Goal: Book appointment/travel/reservation

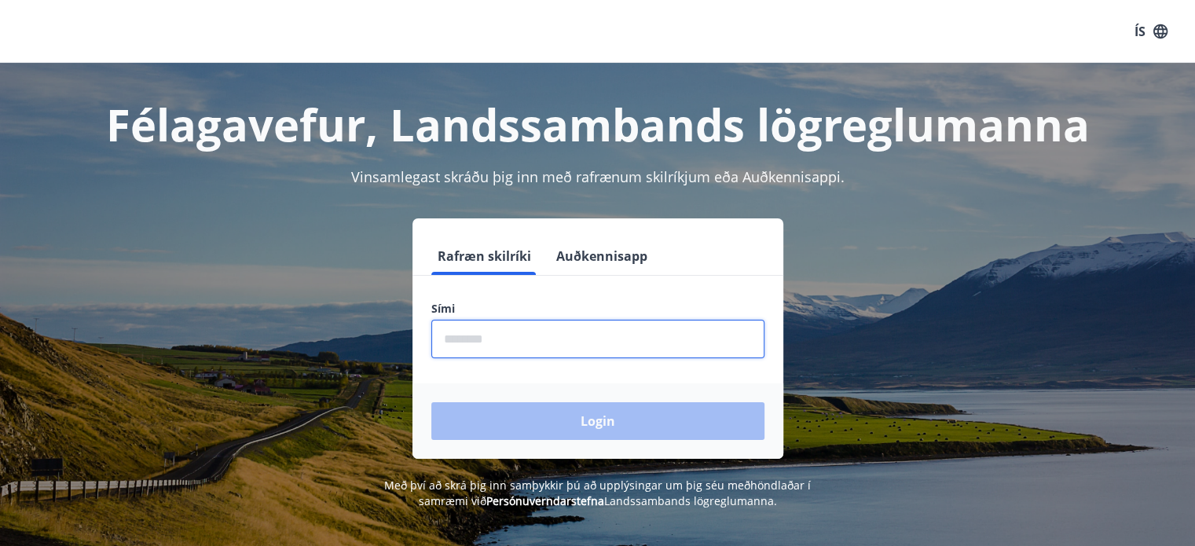
click at [532, 339] on input "phone" at bounding box center [597, 339] width 333 height 39
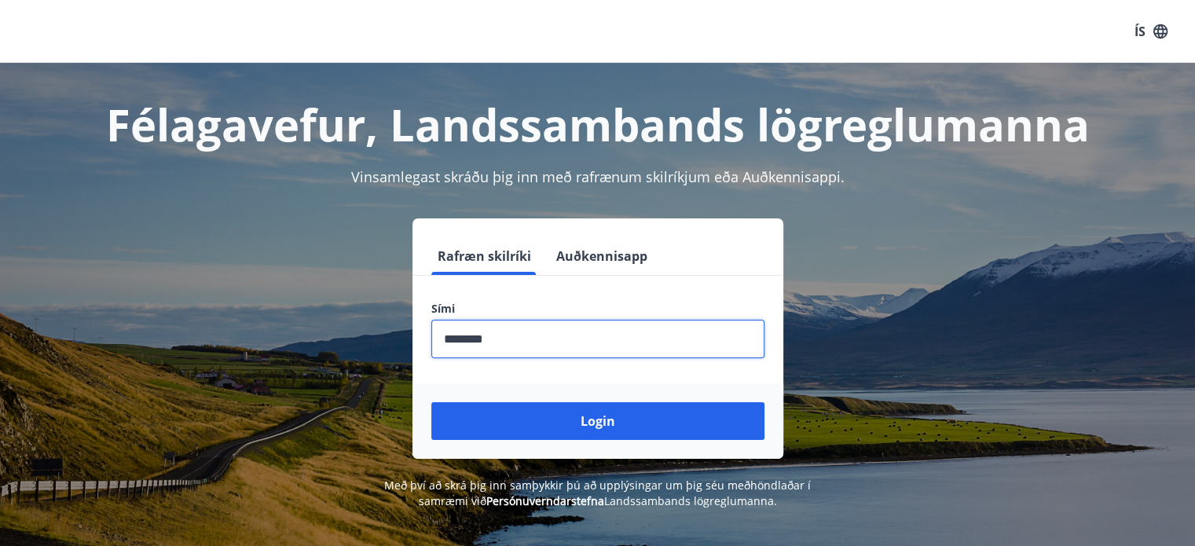
type input "********"
click at [431, 402] on button "Login" at bounding box center [597, 421] width 333 height 38
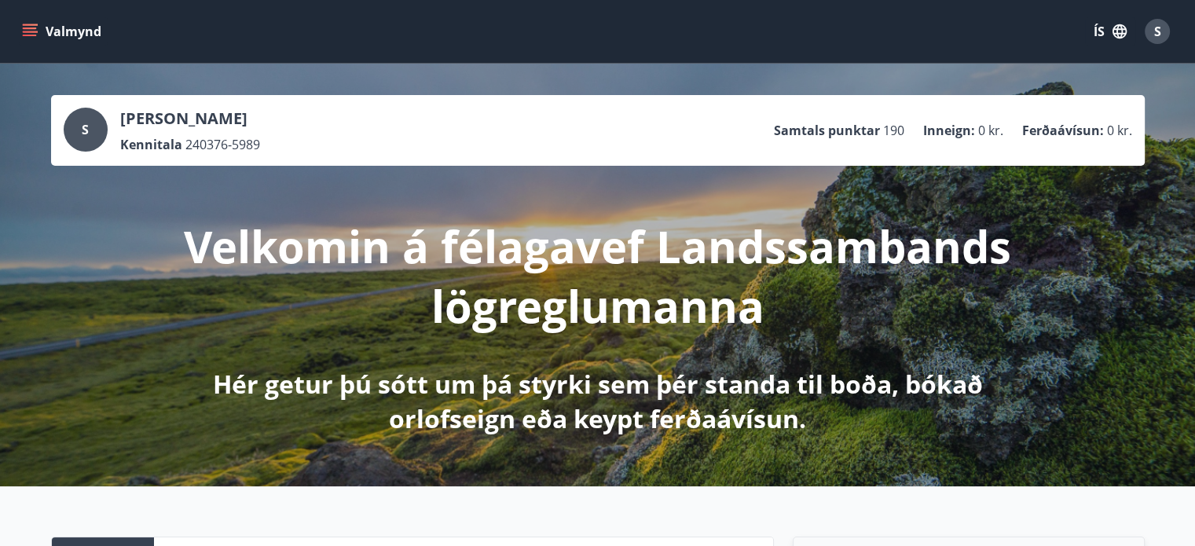
click at [29, 24] on icon "menu" at bounding box center [31, 25] width 17 height 2
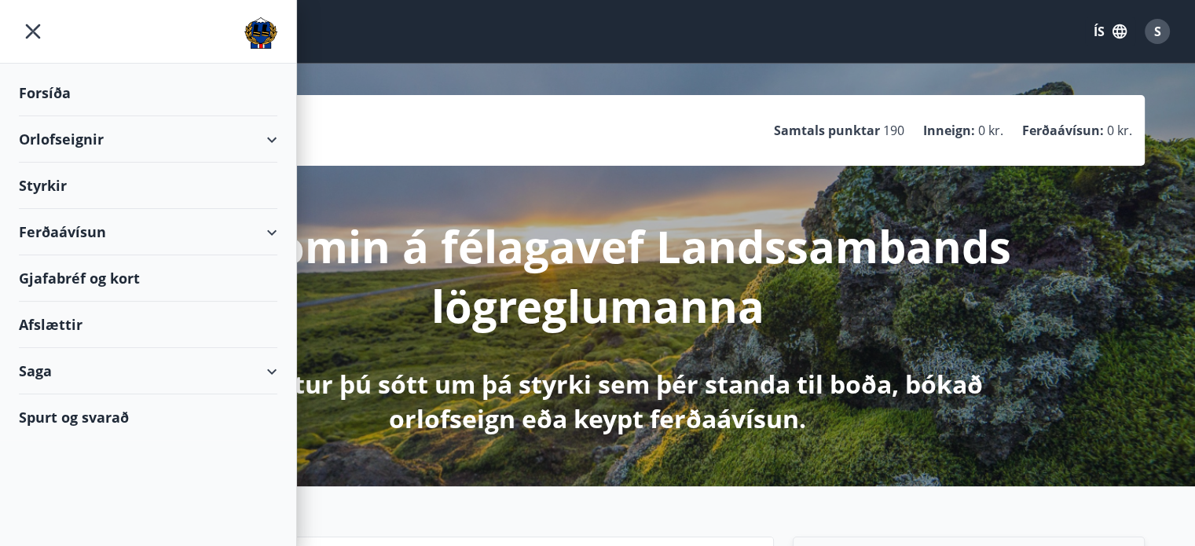
click at [66, 137] on div "Orlofseignir" at bounding box center [148, 139] width 259 height 46
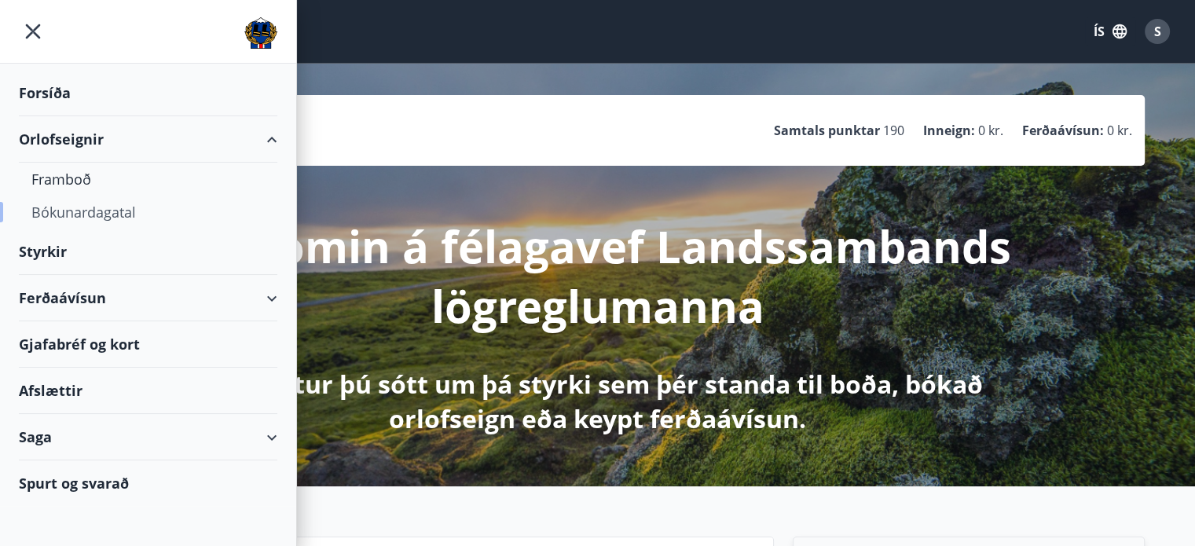
click at [74, 207] on div "Bókunardagatal" at bounding box center [147, 212] width 233 height 33
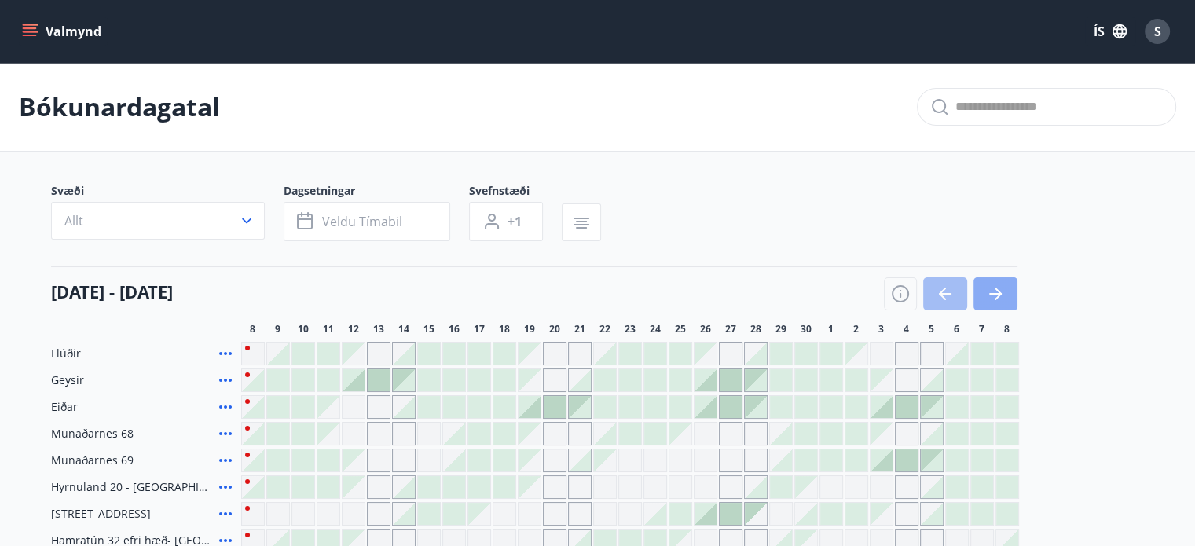
click at [998, 292] on icon "button" at bounding box center [998, 294] width 7 height 13
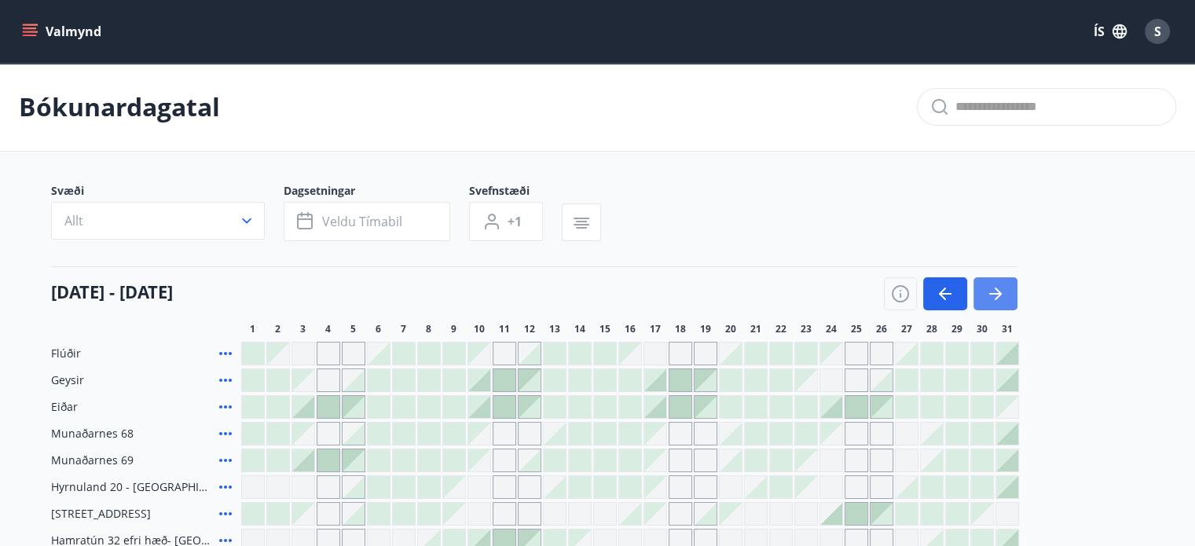
click at [998, 292] on icon "button" at bounding box center [998, 294] width 7 height 13
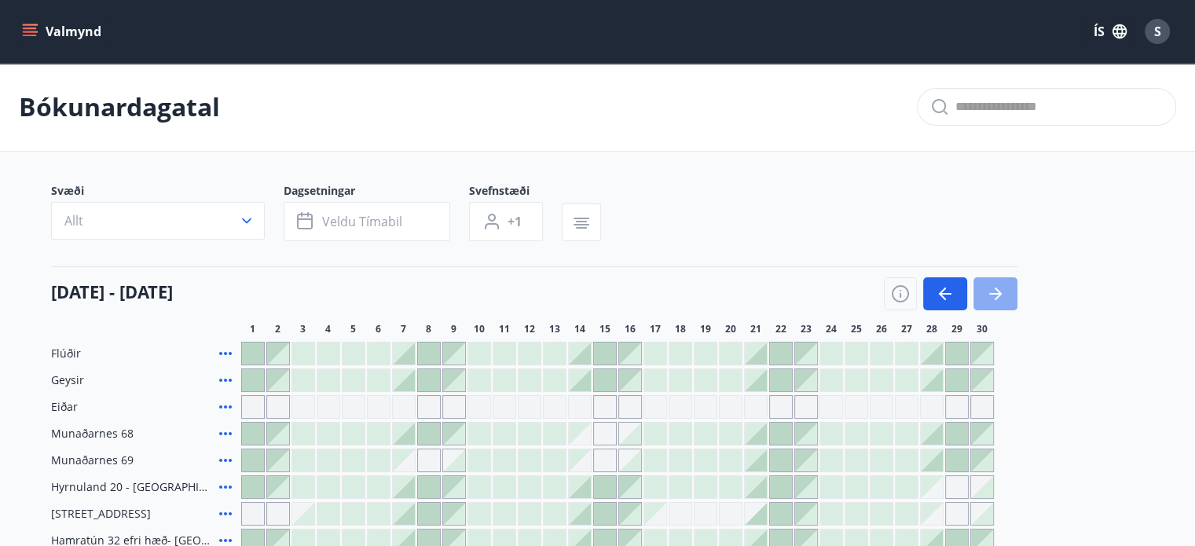
click at [998, 292] on icon "button" at bounding box center [998, 294] width 7 height 13
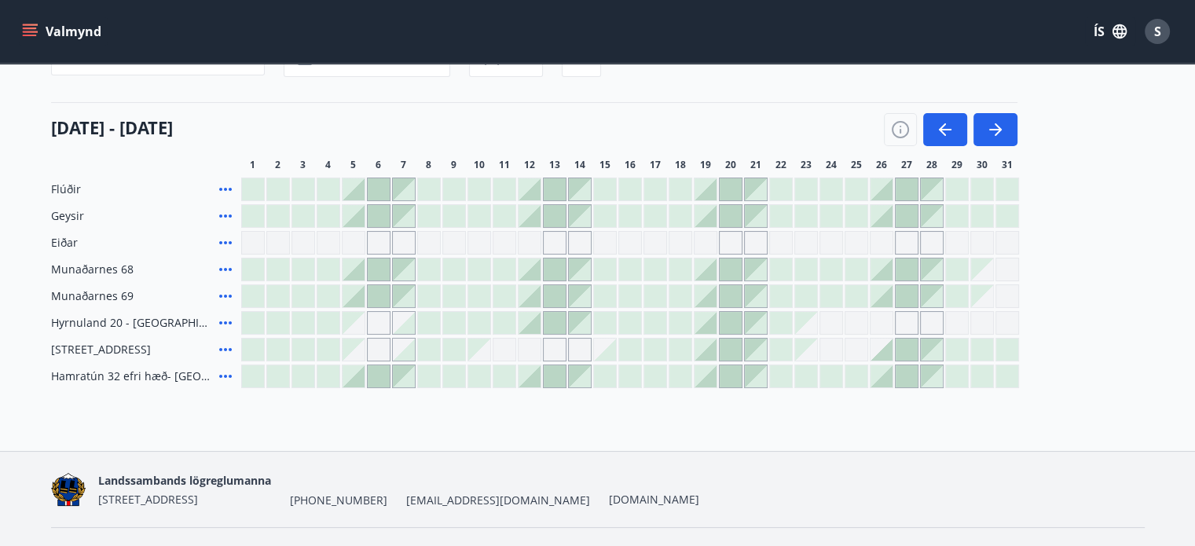
scroll to position [200, 0]
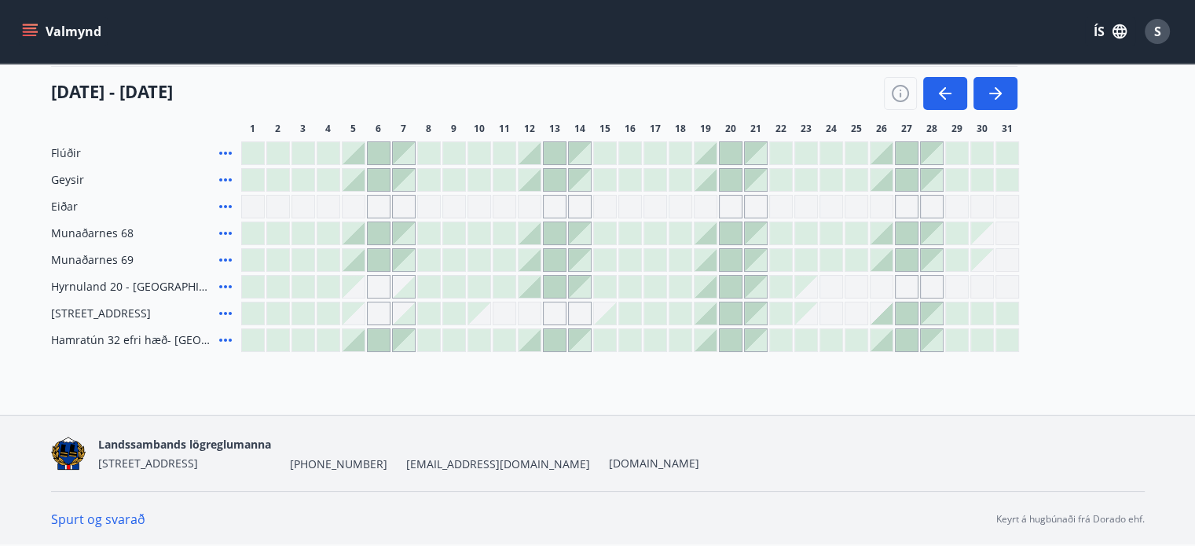
click at [912, 208] on div "Gráir dagar eru ekki bókanlegir" at bounding box center [907, 207] width 24 height 24
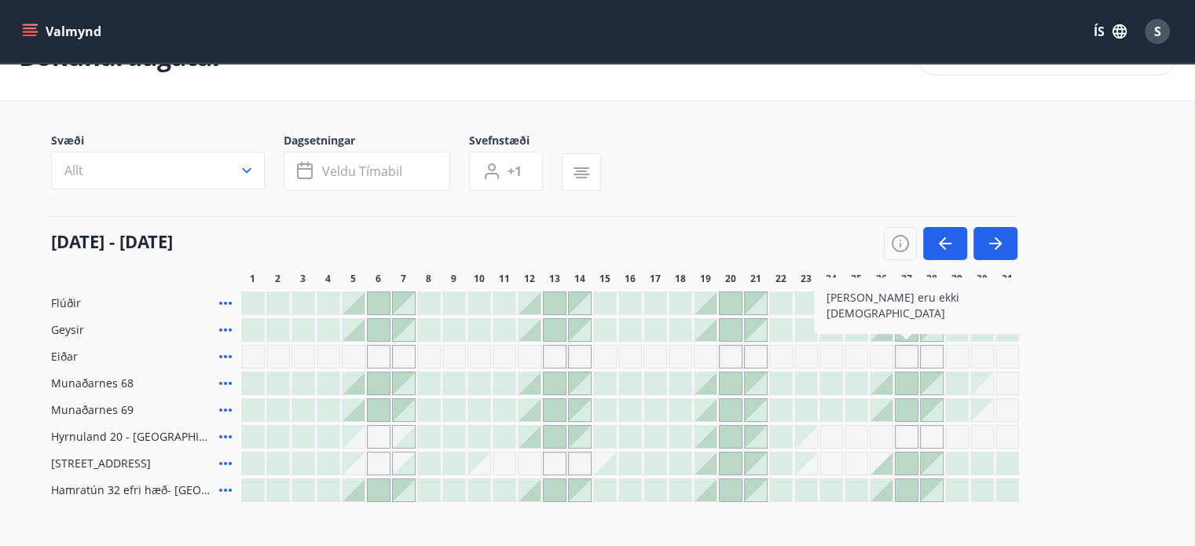
scroll to position [43, 0]
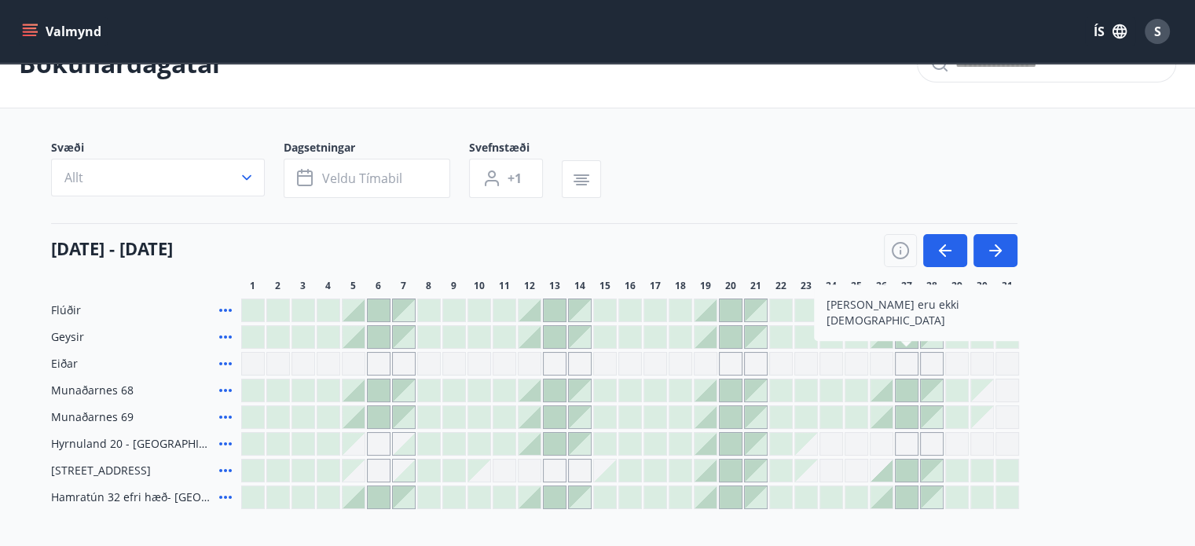
click at [222, 468] on icon at bounding box center [225, 470] width 19 height 19
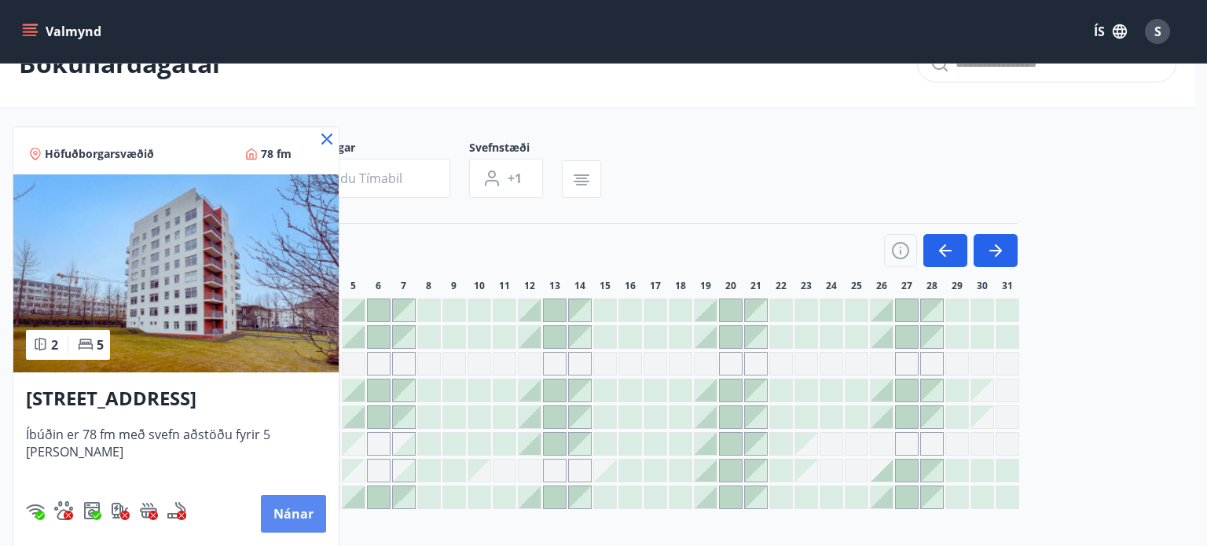
click at [264, 511] on button "Nánar" at bounding box center [293, 514] width 65 height 38
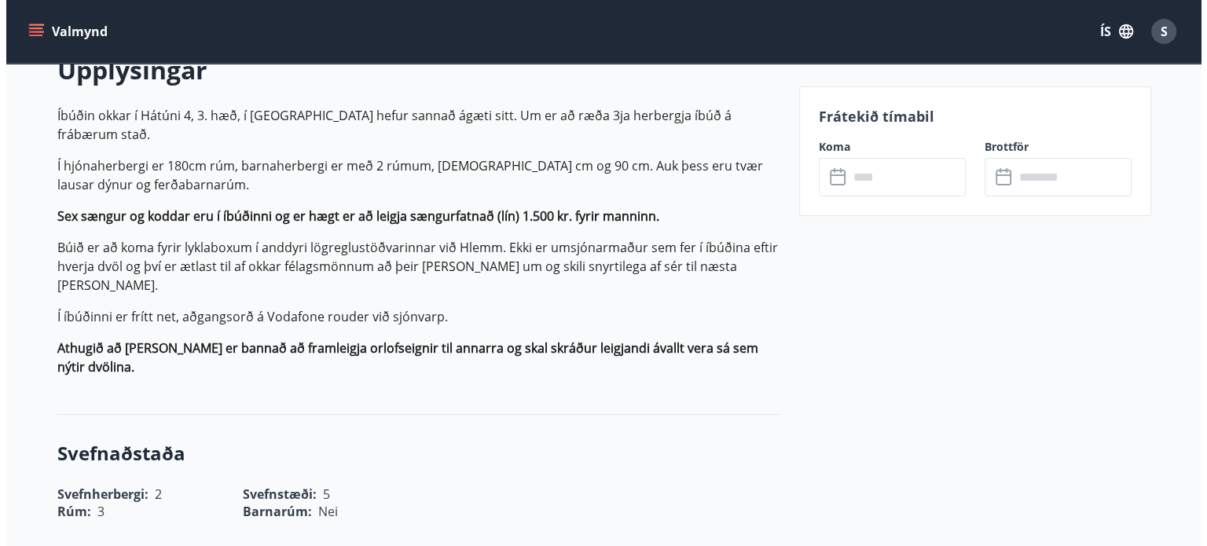
scroll to position [471, 0]
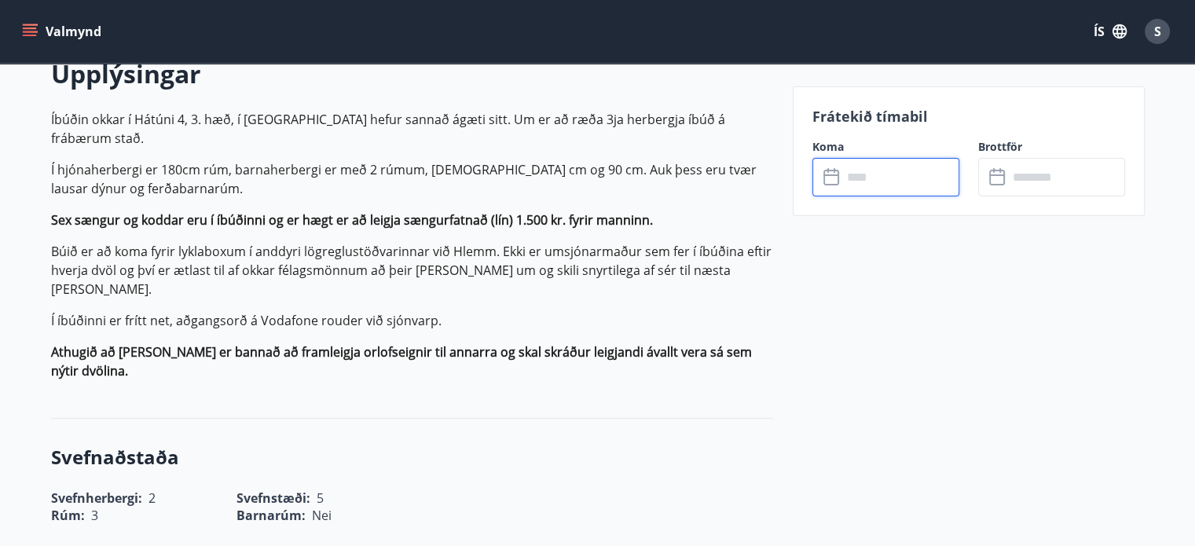
click at [860, 172] on input "text" at bounding box center [900, 177] width 117 height 39
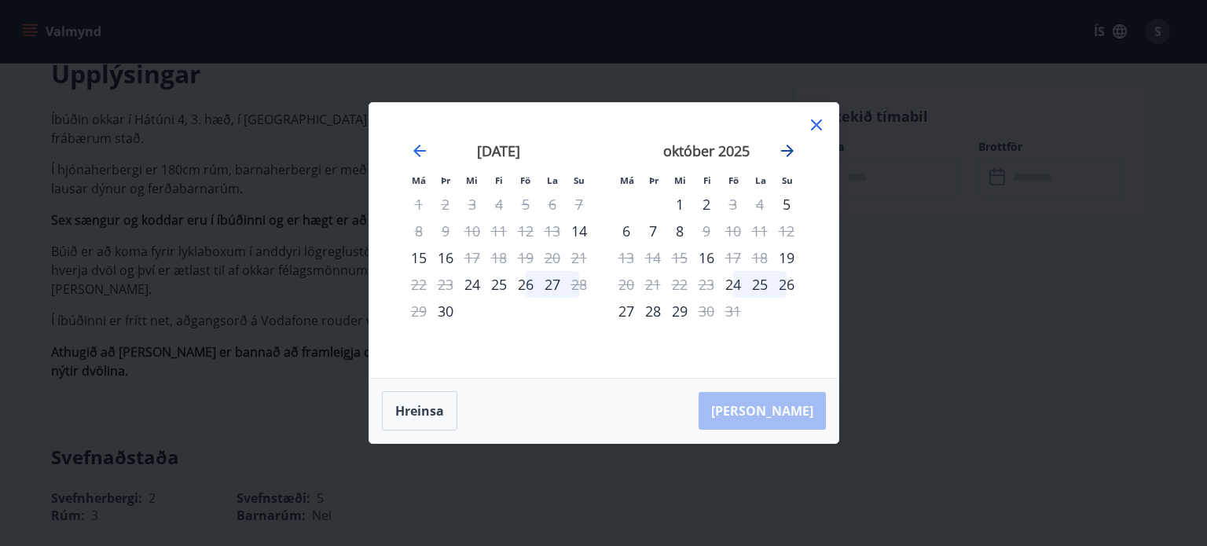
click at [791, 153] on icon "Move forward to switch to the next month." at bounding box center [787, 151] width 13 height 13
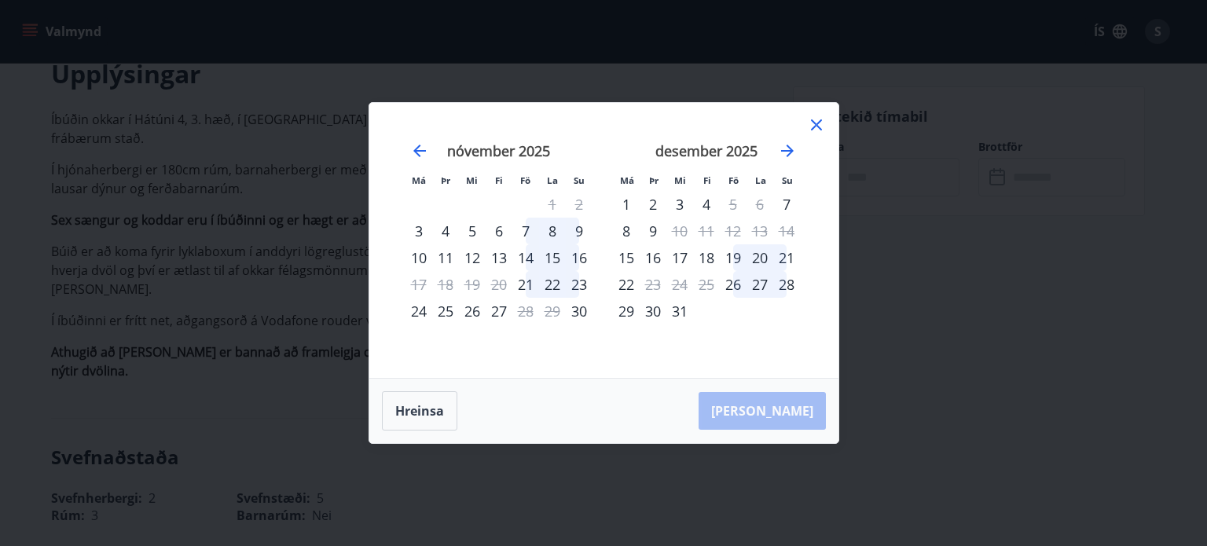
click at [753, 254] on div "20" at bounding box center [760, 257] width 27 height 27
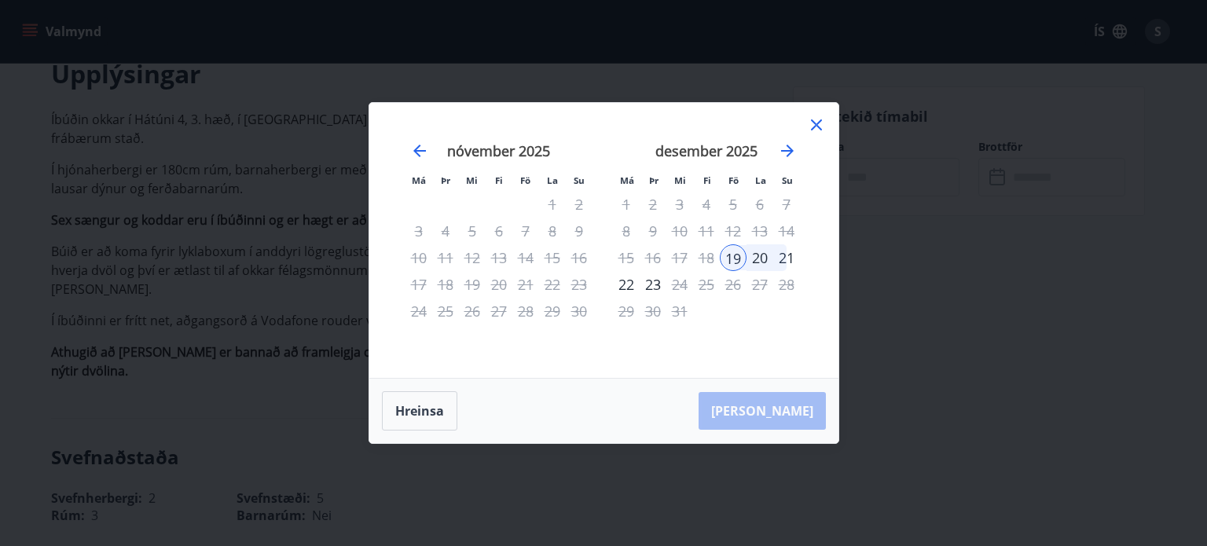
click at [786, 255] on div "21" at bounding box center [786, 257] width 27 height 27
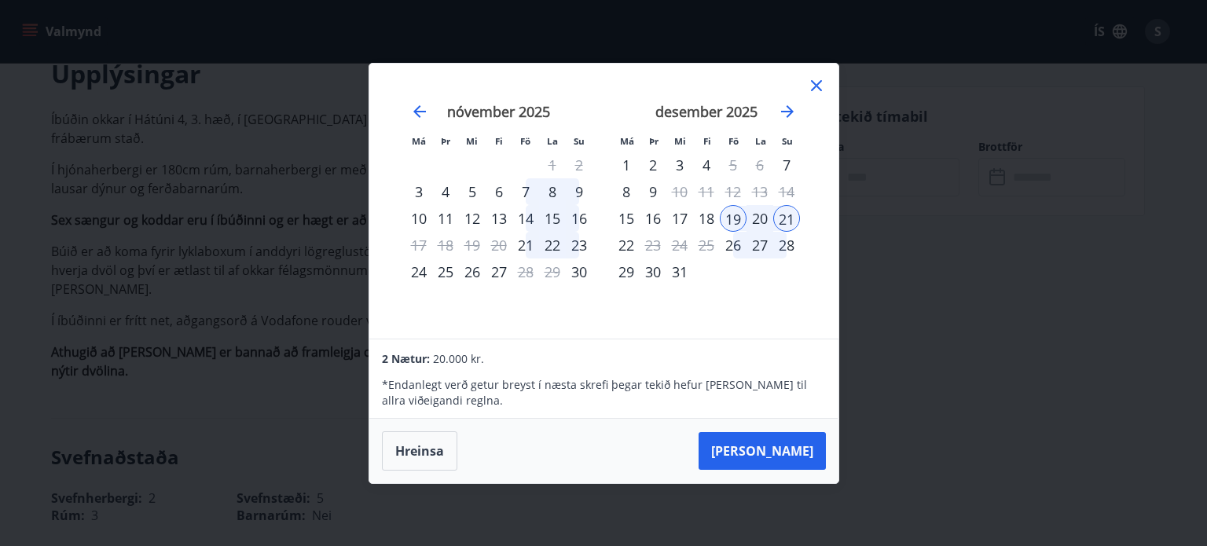
click at [764, 213] on div "20" at bounding box center [760, 218] width 27 height 27
click at [739, 216] on div "19" at bounding box center [733, 218] width 27 height 27
click at [769, 446] on button "Taka Frá" at bounding box center [762, 451] width 127 height 38
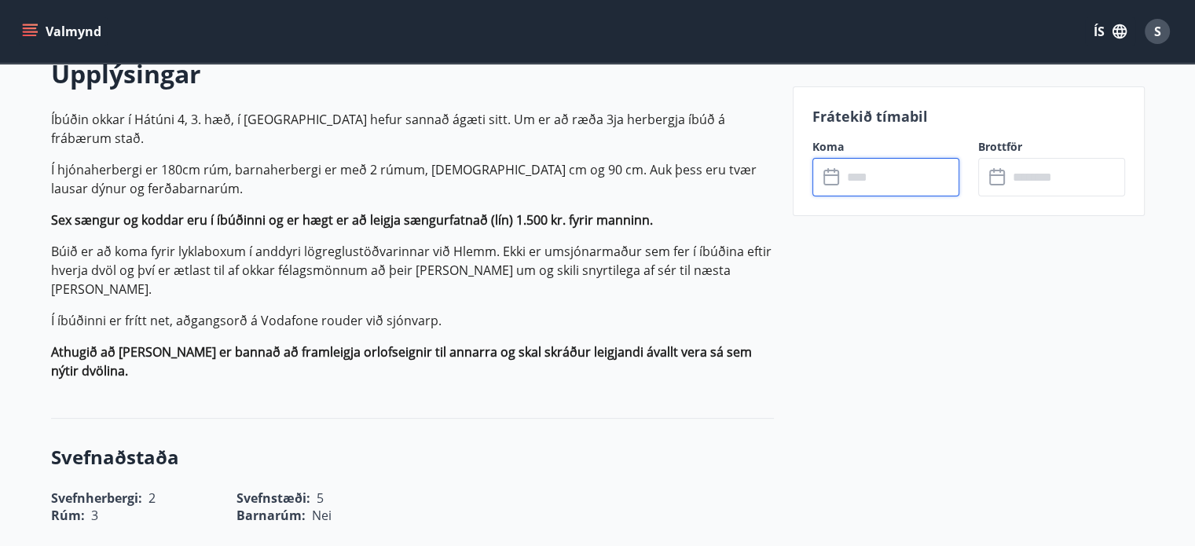
type input "******"
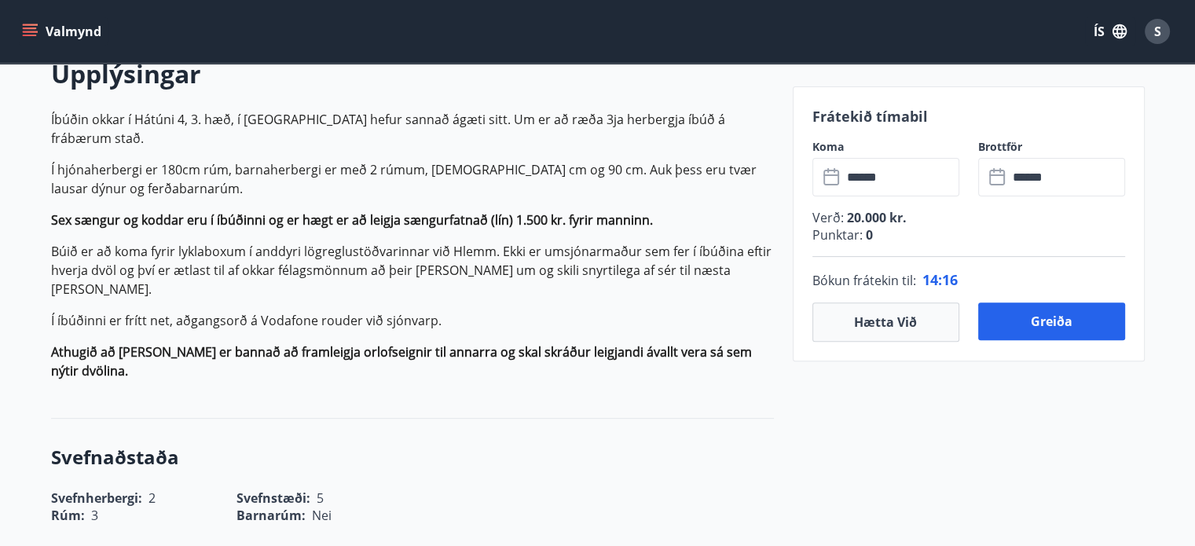
click at [832, 177] on icon at bounding box center [833, 177] width 19 height 19
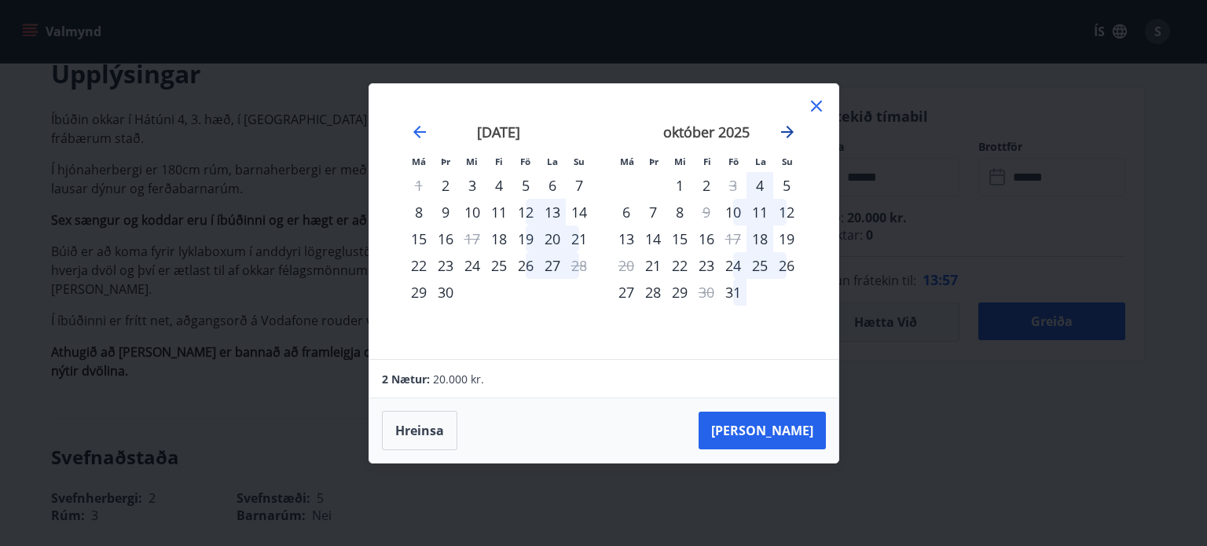
click at [783, 129] on icon "Move forward to switch to the next month." at bounding box center [787, 132] width 19 height 19
